Goal: Information Seeking & Learning: Find specific fact

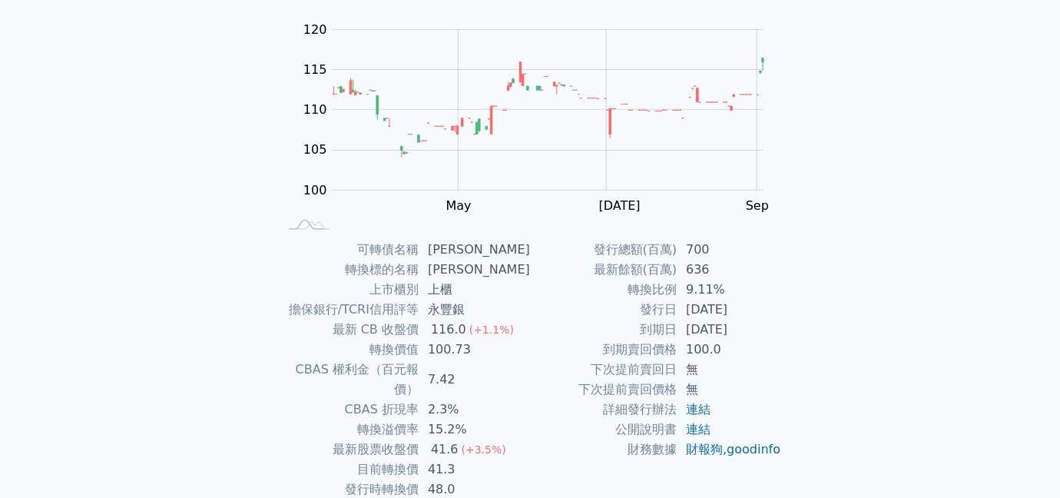
scroll to position [209, 0]
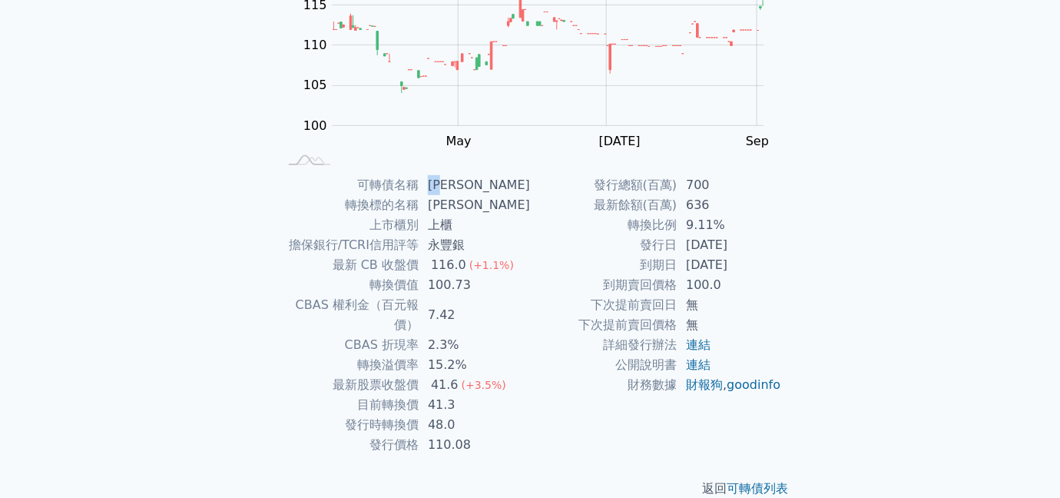
drag, startPoint x: 455, startPoint y: 181, endPoint x: 436, endPoint y: 181, distance: 18.4
click at [436, 181] on td "[PERSON_NAME]" at bounding box center [474, 185] width 111 height 20
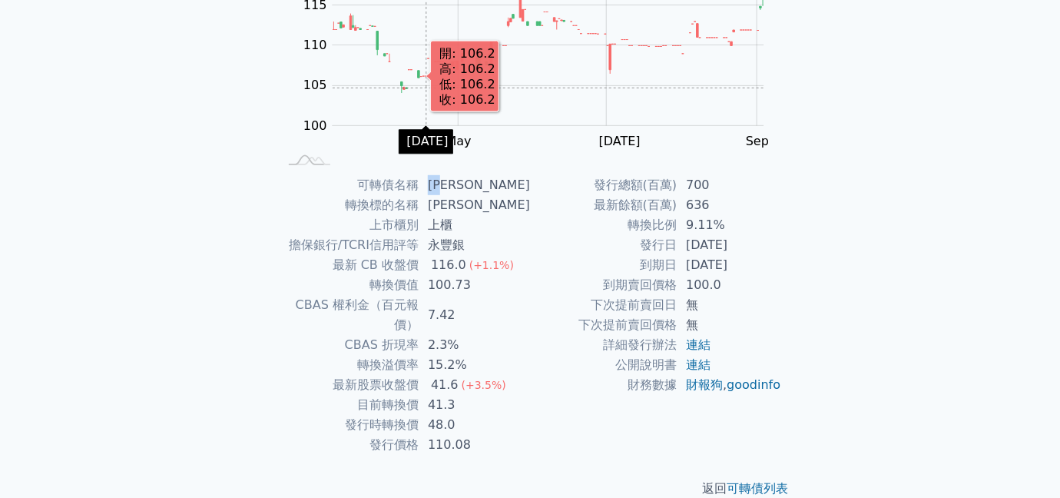
copy td "[PERSON_NAME]"
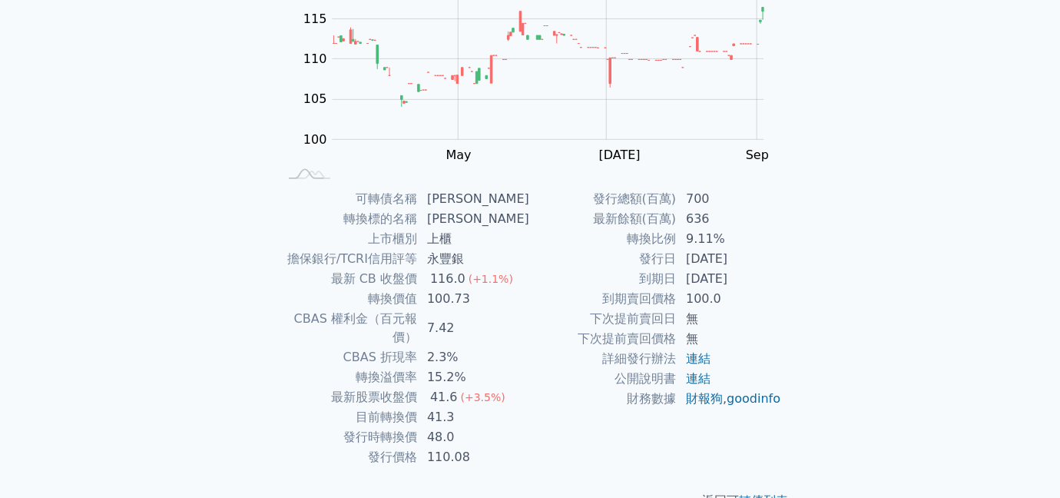
scroll to position [213, 0]
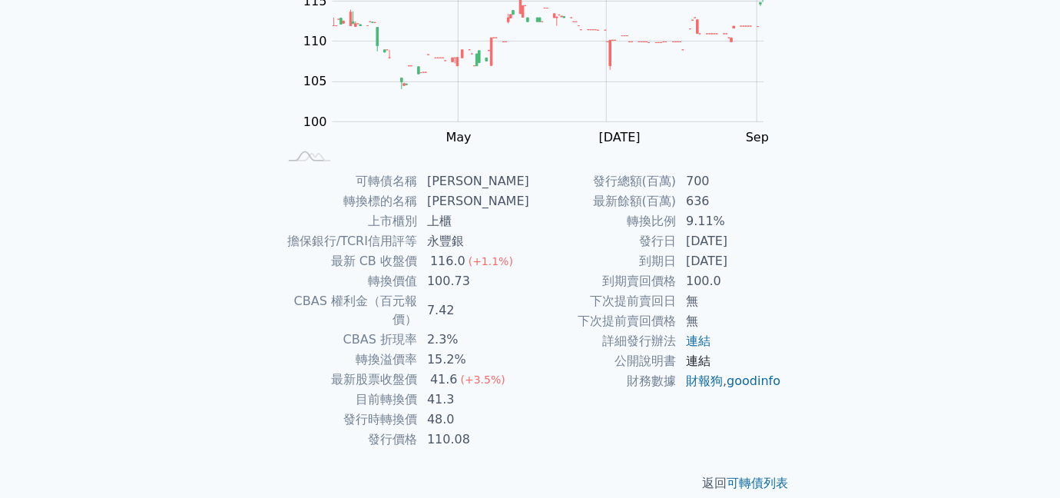
click at [697, 359] on link "連結" at bounding box center [698, 360] width 25 height 15
click at [695, 360] on link "連結" at bounding box center [698, 360] width 25 height 15
click at [692, 340] on link "連結" at bounding box center [698, 340] width 25 height 15
